Goal: Check status: Check status

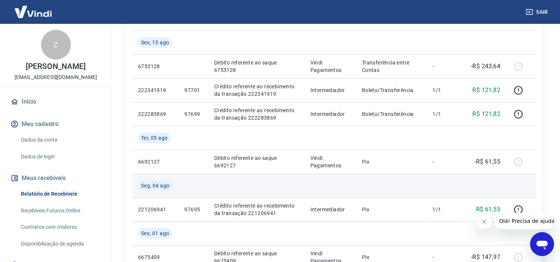
scroll to position [124, 0]
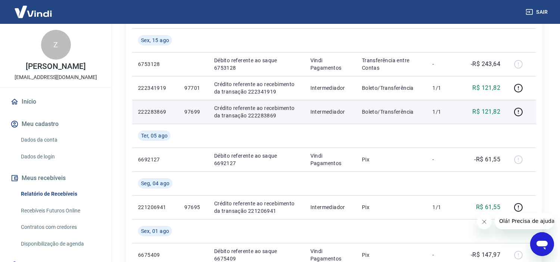
click at [196, 106] on td "97699" at bounding box center [192, 112] width 29 height 24
copy p "97699"
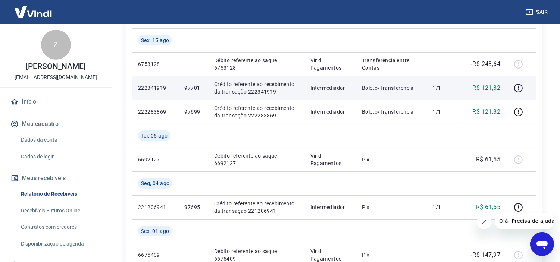
click at [191, 88] on p "97701" at bounding box center [193, 87] width 18 height 7
copy p "97701"
click at [516, 88] on icon "button" at bounding box center [517, 88] width 9 height 9
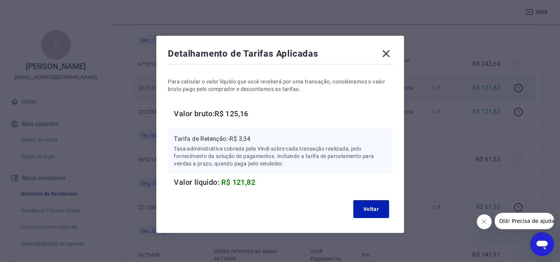
click at [385, 54] on icon at bounding box center [385, 53] width 7 height 7
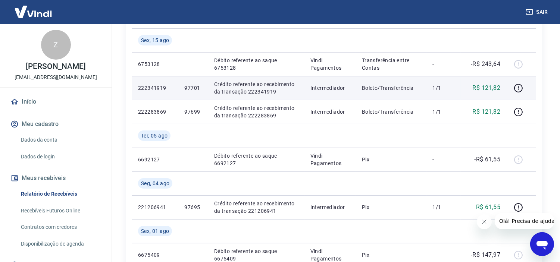
click at [188, 86] on p "97701" at bounding box center [193, 87] width 18 height 7
copy p "97701"
